Goal: Navigation & Orientation: Find specific page/section

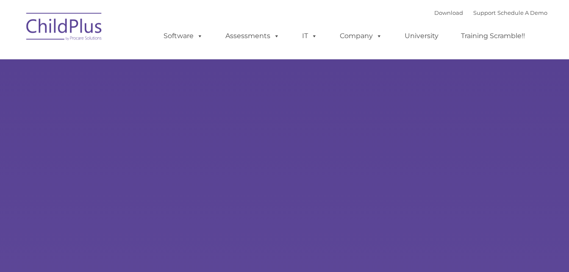
select select "MEDIUM"
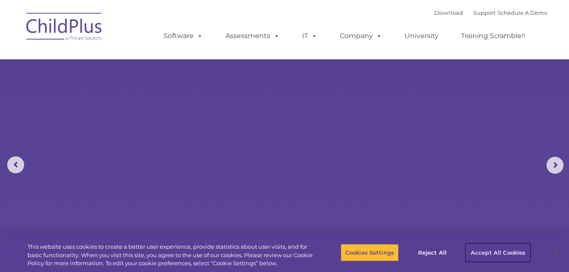
click at [492, 248] on button "Accept All Cookies" at bounding box center [498, 253] width 64 height 18
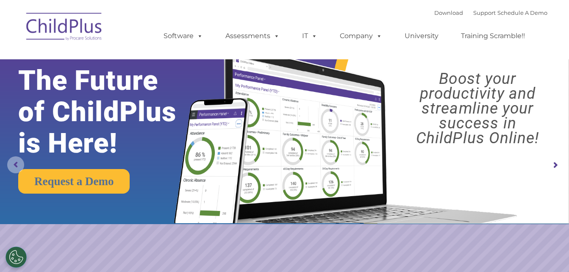
click at [11, 161] on rs-arrow at bounding box center [15, 164] width 17 height 17
click at [434, 13] on link "Download" at bounding box center [448, 12] width 29 height 7
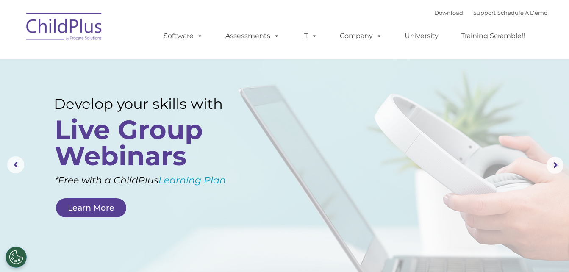
click at [358, 241] on rs-layer at bounding box center [284, 165] width 569 height 330
click at [552, 164] on rs-arrow at bounding box center [554, 165] width 17 height 17
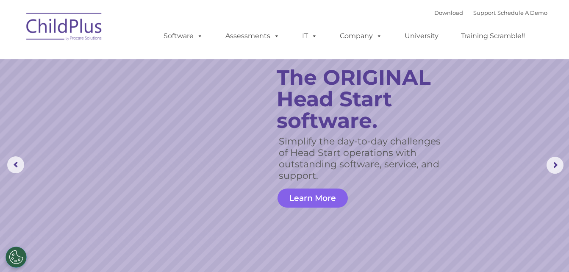
click at [310, 192] on link "Learn More" at bounding box center [312, 197] width 70 height 19
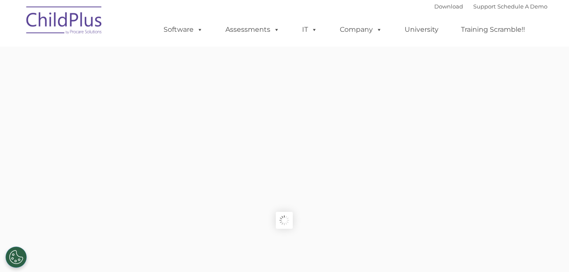
type input ""
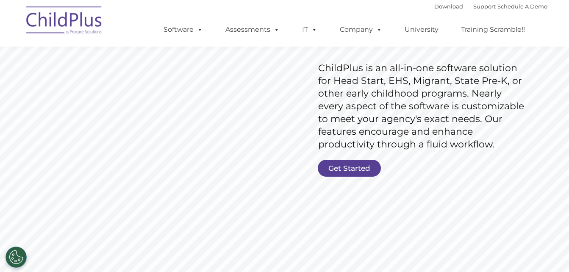
scroll to position [127, 0]
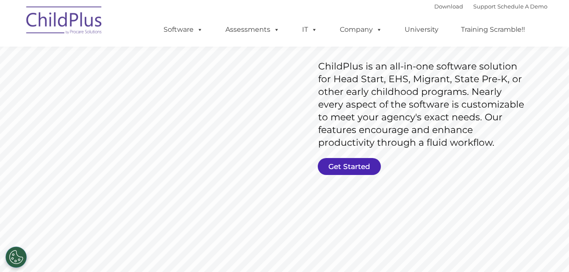
click at [353, 163] on link "Get Started" at bounding box center [349, 166] width 63 height 17
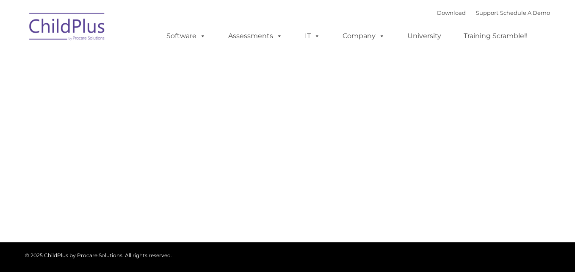
type input ""
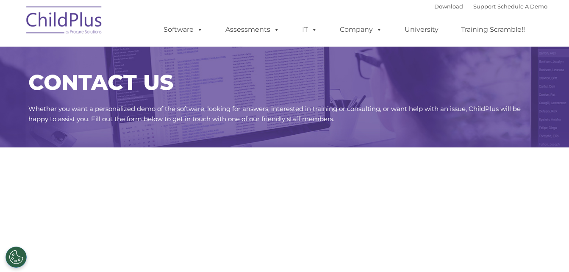
select select "MEDIUM"
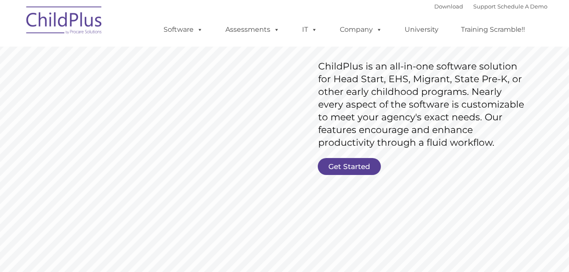
scroll to position [127, 0]
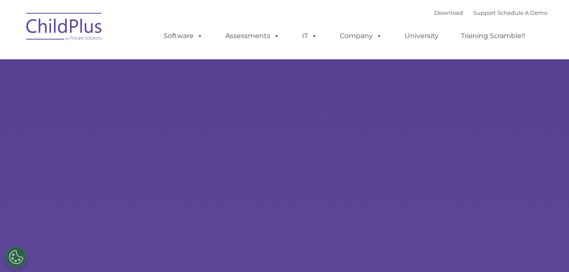
select select "MEDIUM"
